Goal: Find specific page/section: Find specific page/section

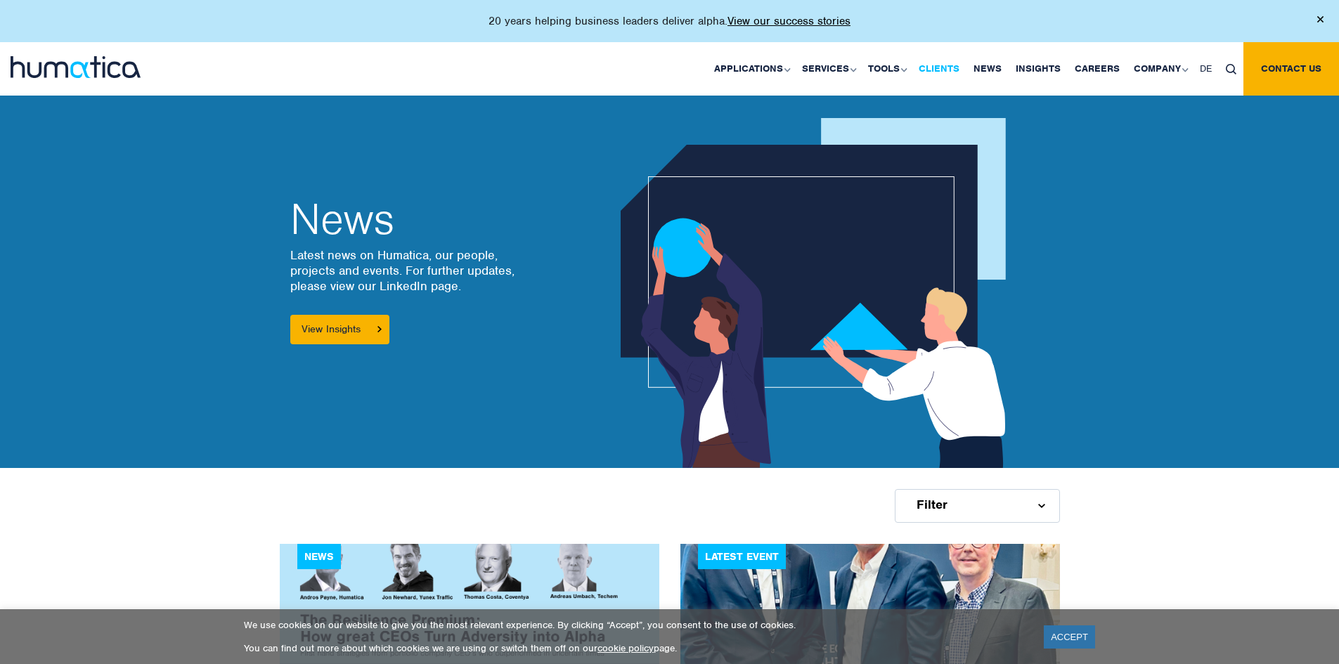
click at [944, 65] on link "Clients" at bounding box center [938, 68] width 55 height 53
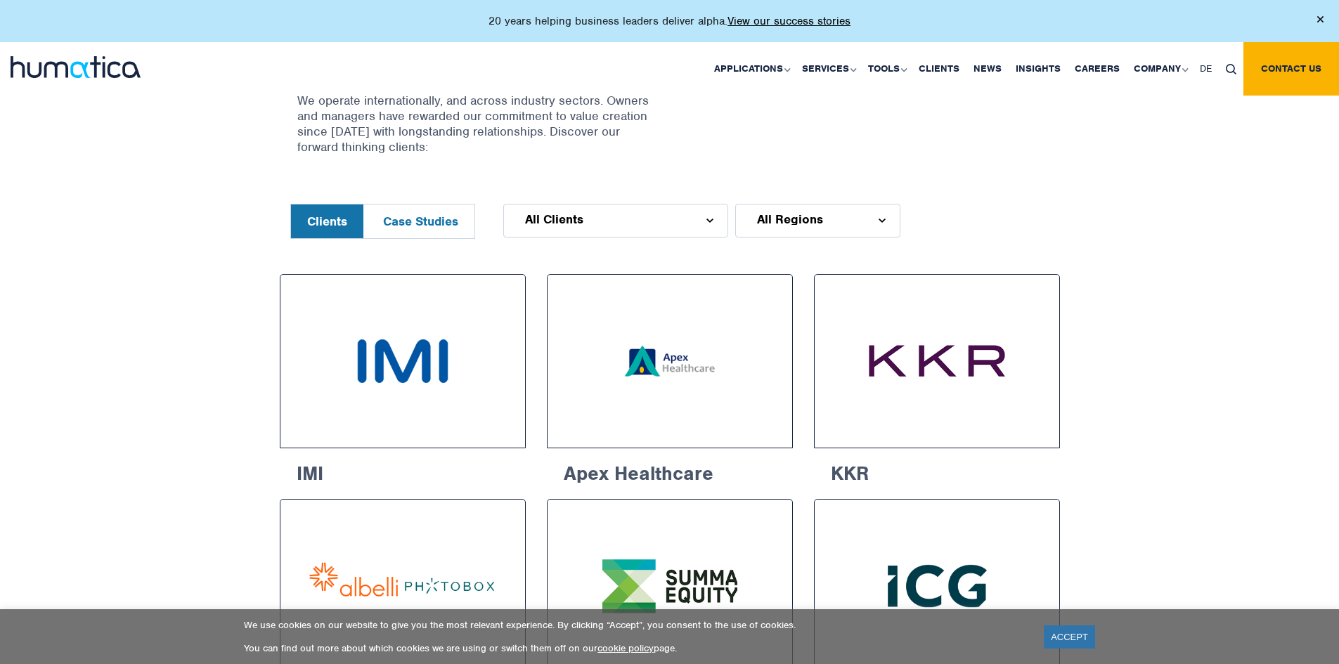
scroll to position [562, 0]
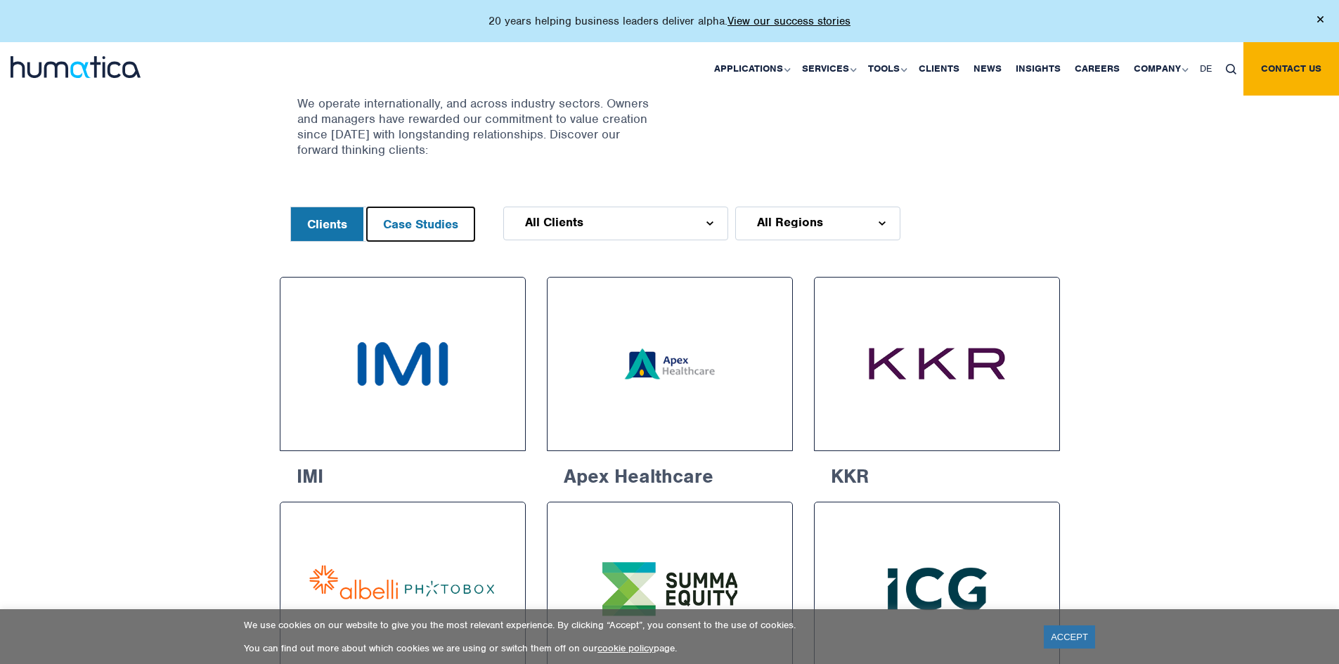
click at [427, 228] on button "Case Studies" at bounding box center [421, 224] width 108 height 34
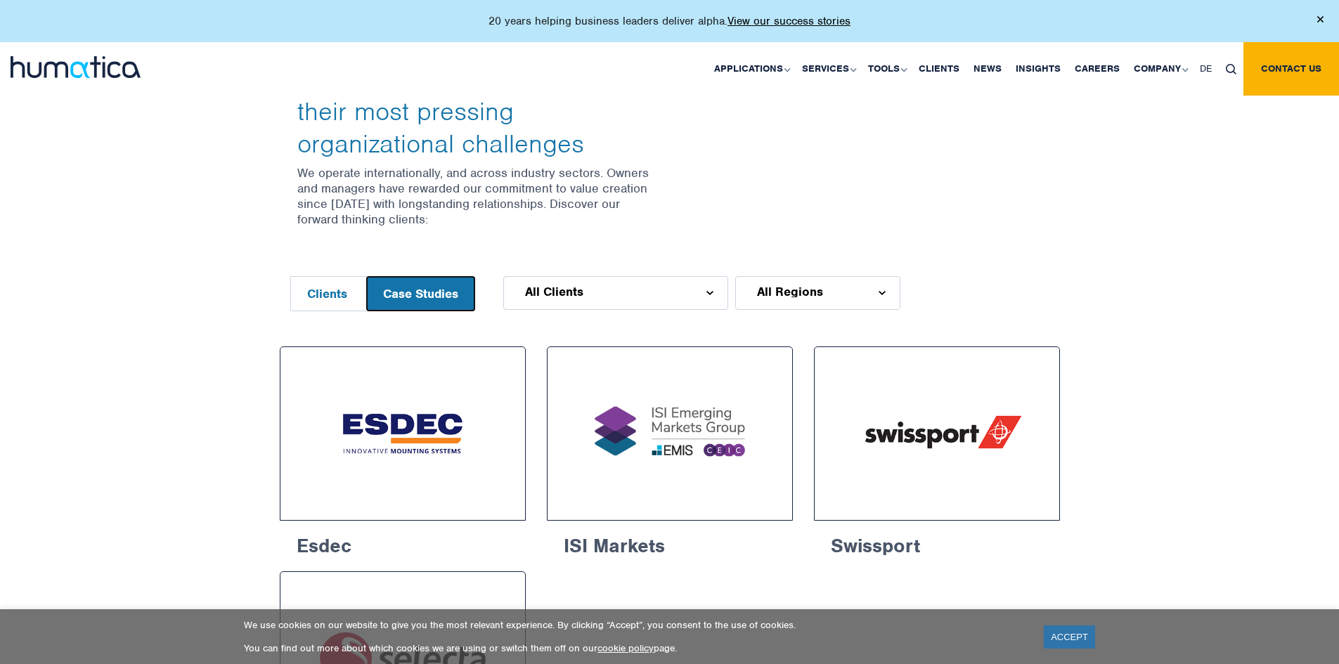
scroll to position [492, 0]
click at [611, 297] on div "All Clients" at bounding box center [615, 294] width 225 height 34
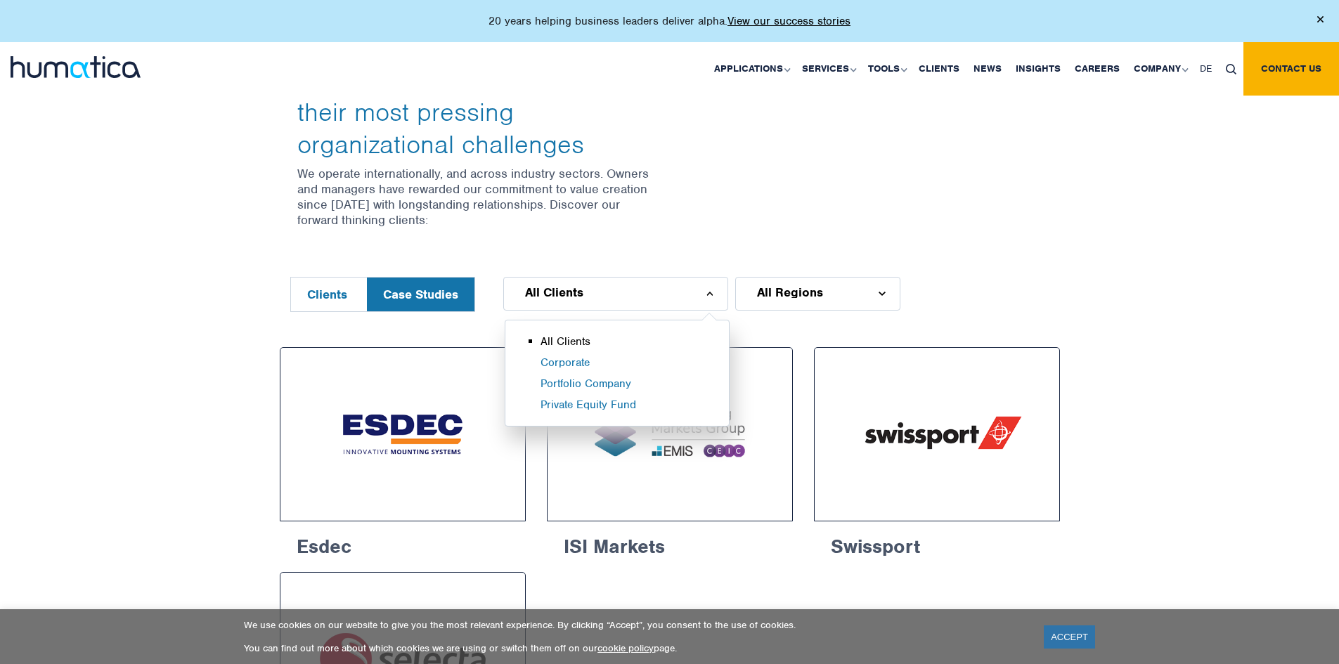
click at [558, 344] on li "All Clients" at bounding box center [634, 345] width 188 height 21
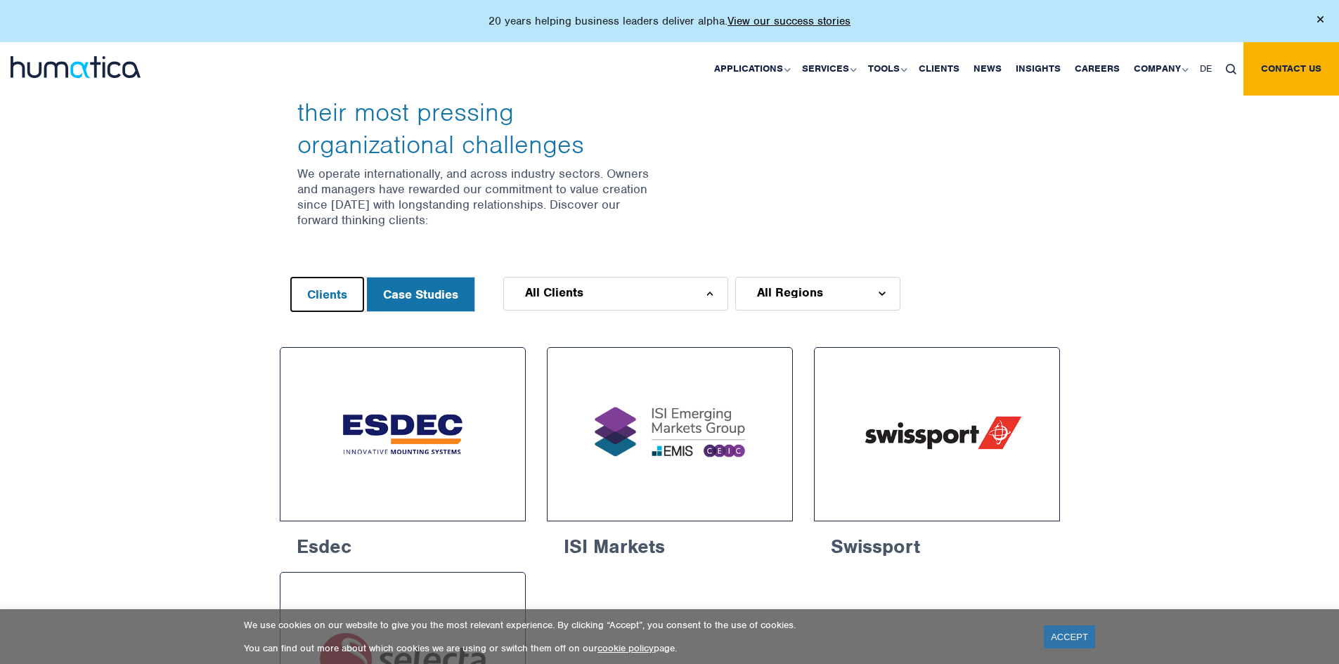
drag, startPoint x: 340, startPoint y: 303, endPoint x: 329, endPoint y: 305, distance: 11.4
click at [338, 304] on button "Clients" at bounding box center [327, 295] width 72 height 34
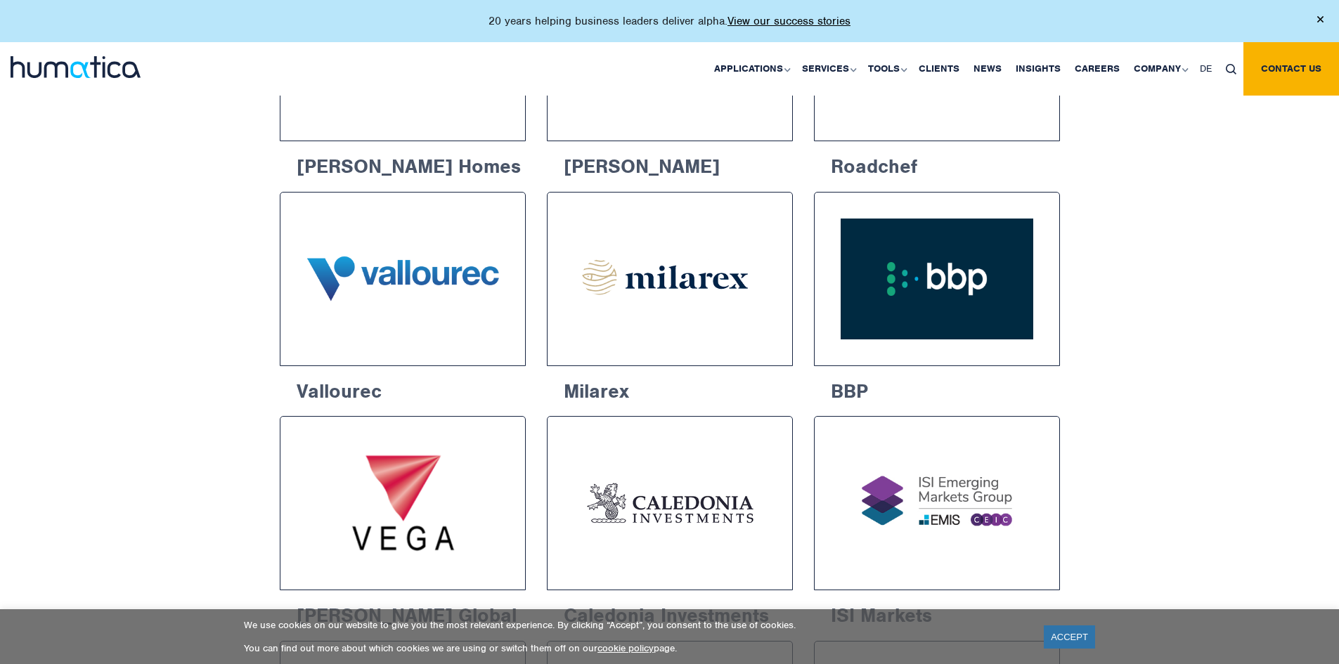
scroll to position [1406, 0]
